Goal: Task Accomplishment & Management: Complete application form

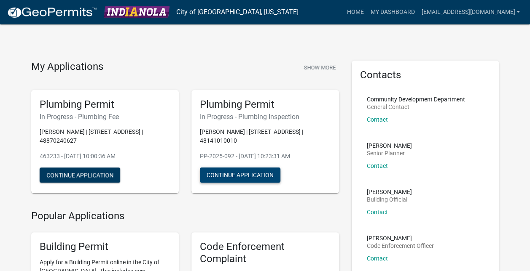
click at [224, 173] on button "Continue Application" at bounding box center [240, 175] width 80 height 15
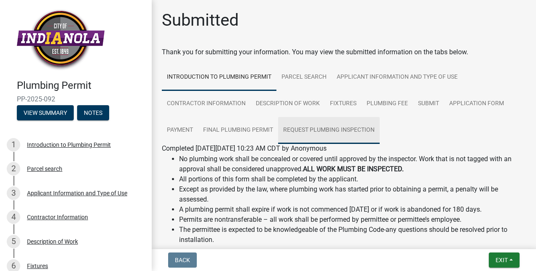
click at [320, 130] on link "Request Plumbing Inspection" at bounding box center [329, 130] width 102 height 27
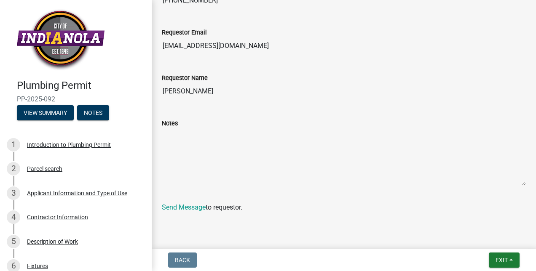
scroll to position [328, 0]
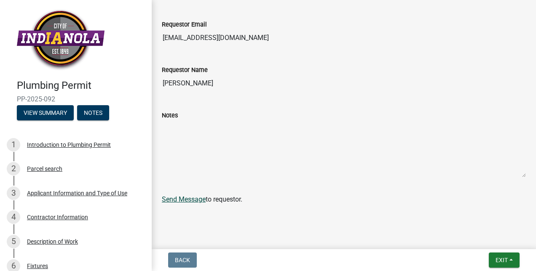
click at [197, 200] on link "Send Message" at bounding box center [184, 199] width 44 height 8
click at [189, 196] on link "Send Message" at bounding box center [184, 199] width 44 height 8
